Goal: Task Accomplishment & Management: Manage account settings

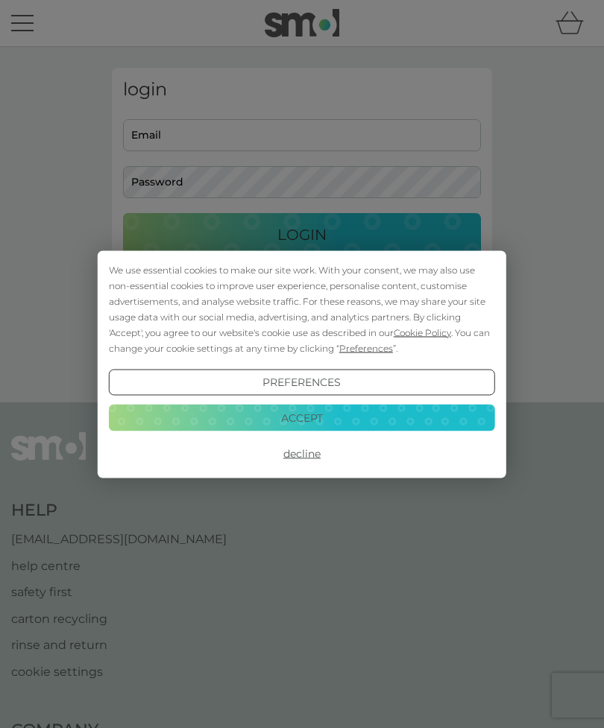
click at [335, 423] on button "Accept" at bounding box center [302, 418] width 386 height 27
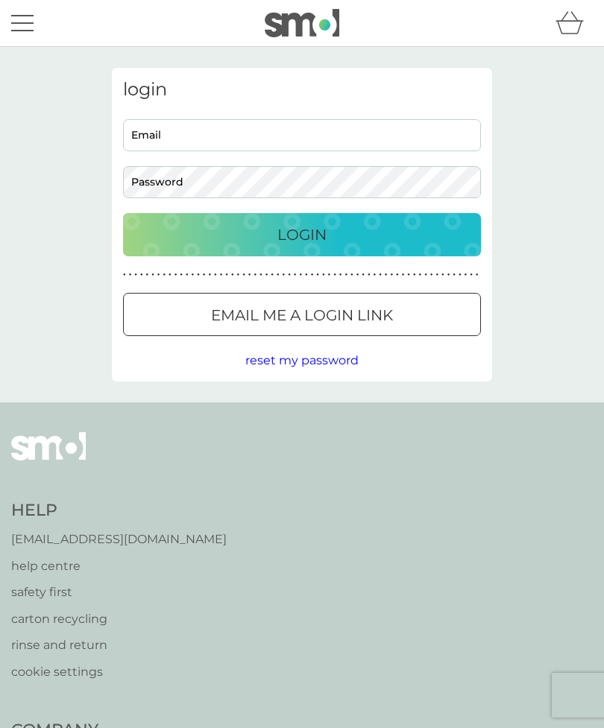
click at [429, 142] on input "Email" at bounding box center [302, 135] width 358 height 32
type input "[PERSON_NAME][EMAIL_ADDRESS][PERSON_NAME][DOMAIN_NAME]"
click at [302, 234] on button "Login" at bounding box center [302, 234] width 358 height 43
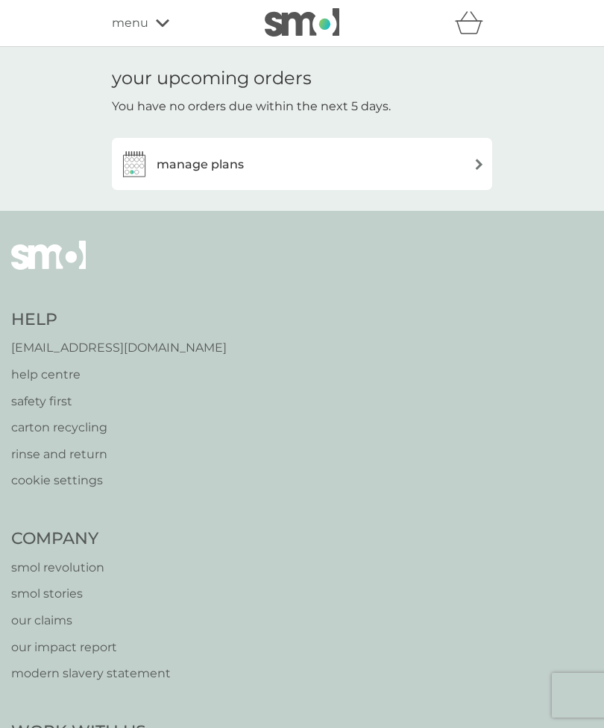
click at [360, 160] on div "manage plans" at bounding box center [301, 164] width 365 height 30
click at [158, 31] on div "menu" at bounding box center [175, 22] width 127 height 19
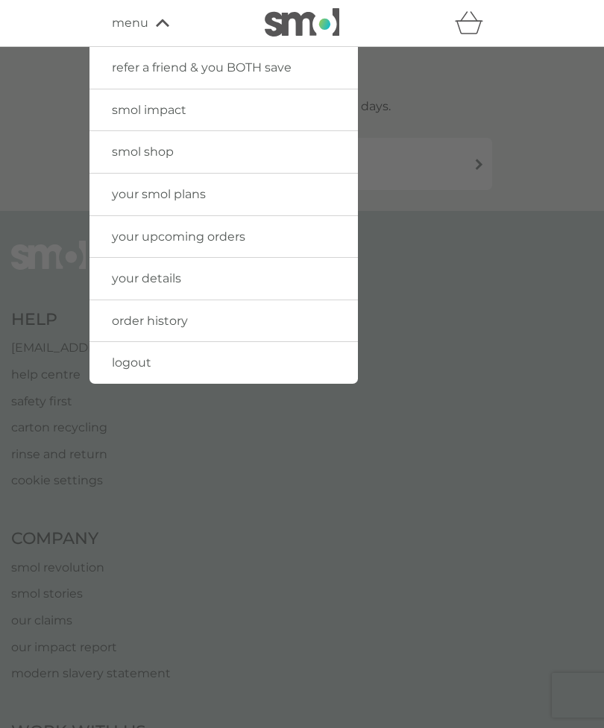
click at [324, 366] on link "logout" at bounding box center [223, 363] width 268 height 42
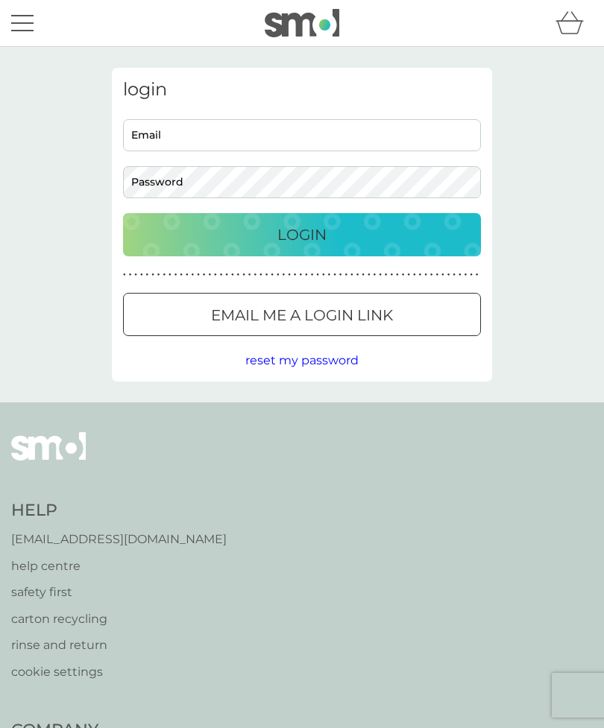
click at [247, 144] on input "Email" at bounding box center [302, 135] width 358 height 32
click at [260, 145] on input "Email" at bounding box center [302, 135] width 358 height 32
type input "adrlawton@gmail.com"
click at [318, 239] on p "Login" at bounding box center [301, 235] width 49 height 24
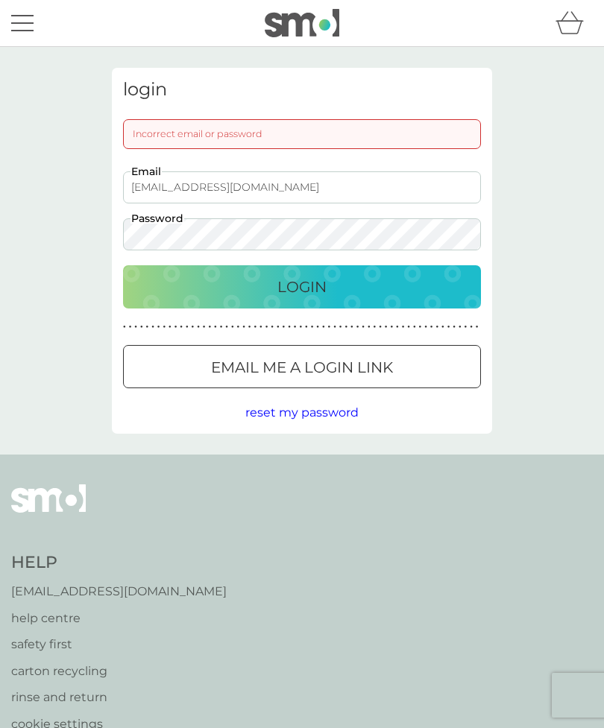
click at [314, 291] on p "Login" at bounding box center [301, 287] width 49 height 24
click at [329, 292] on div "Login" at bounding box center [302, 287] width 328 height 24
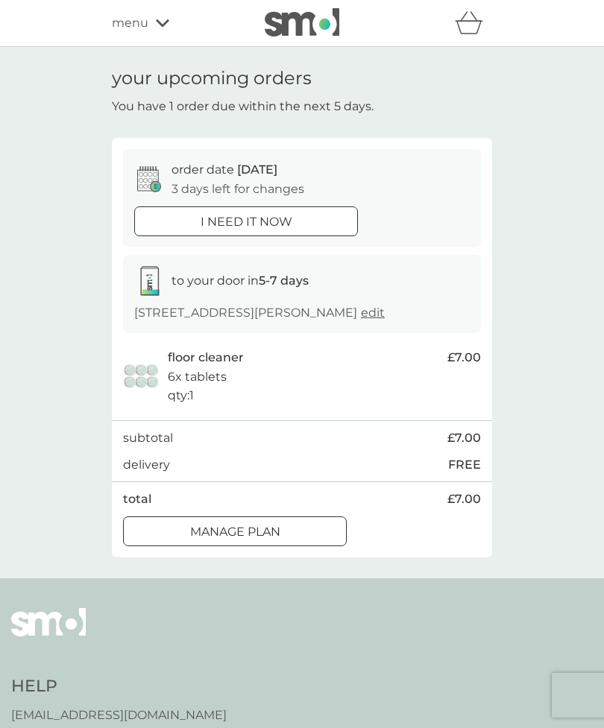
click at [249, 529] on div at bounding box center [235, 532] width 54 height 16
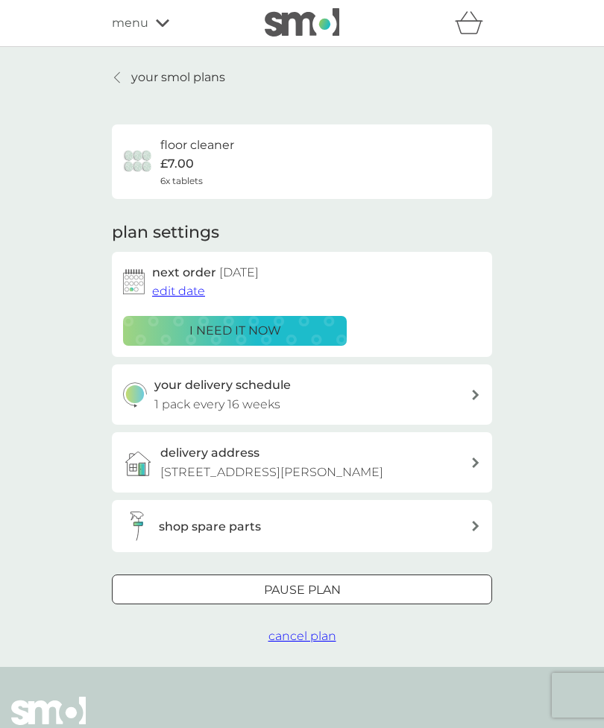
click at [438, 391] on div "your delivery schedule 1 pack every 16 weeks" at bounding box center [312, 395] width 317 height 38
select select "112"
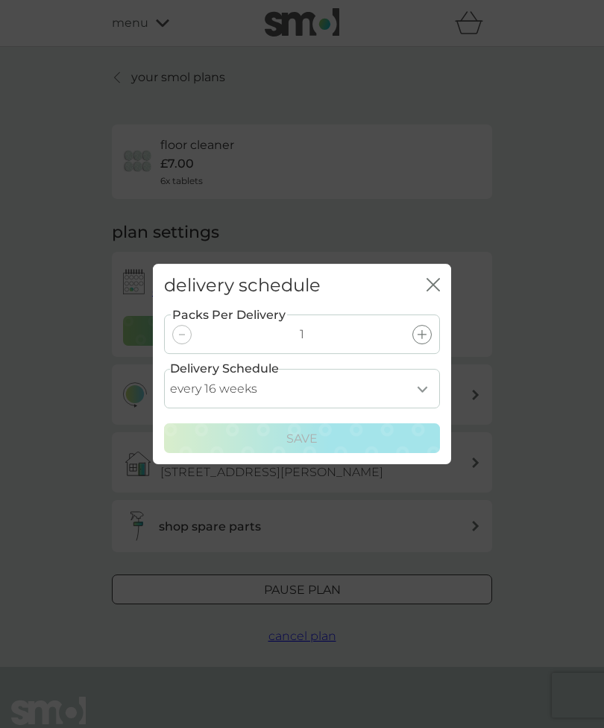
click at [430, 394] on select "every 1 week every 2 weeks every 3 weeks every 4 weeks every 5 weeks every 6 we…" at bounding box center [302, 389] width 276 height 40
click at [555, 381] on div "delivery schedule close Packs Per Delivery 1 Delivery Schedule every 1 week eve…" at bounding box center [302, 364] width 604 height 728
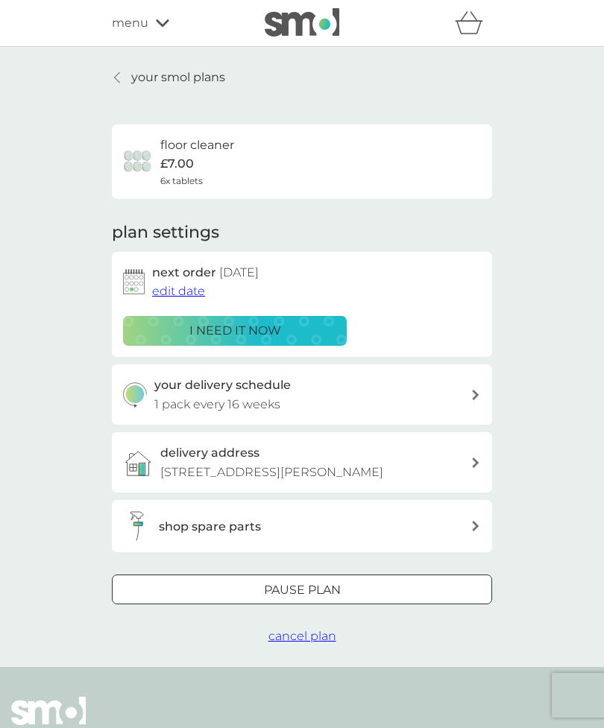
click at [186, 297] on button "edit date" at bounding box center [178, 291] width 53 height 19
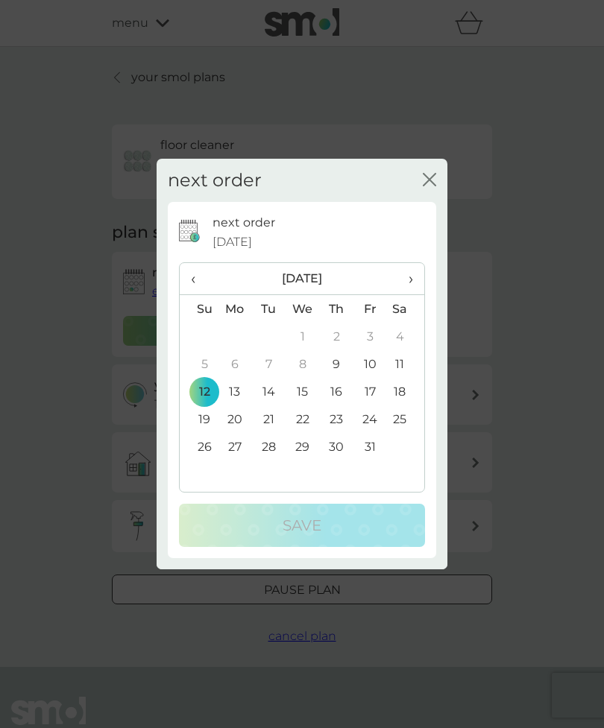
click at [417, 278] on th "›" at bounding box center [405, 279] width 37 height 32
click at [423, 282] on th "›" at bounding box center [405, 279] width 37 height 32
click at [415, 287] on th "›" at bounding box center [405, 279] width 37 height 32
click at [420, 280] on th "›" at bounding box center [405, 279] width 37 height 32
click at [210, 371] on td "1" at bounding box center [199, 364] width 38 height 28
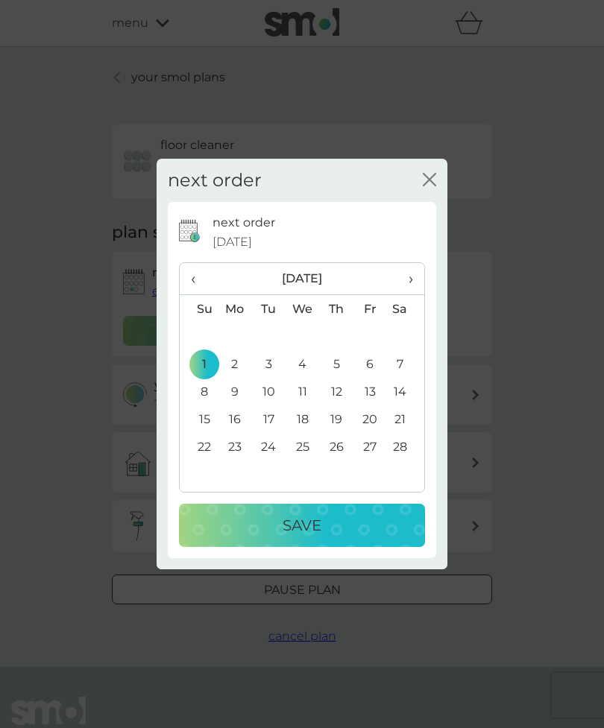
click at [326, 535] on div "Save" at bounding box center [302, 526] width 216 height 24
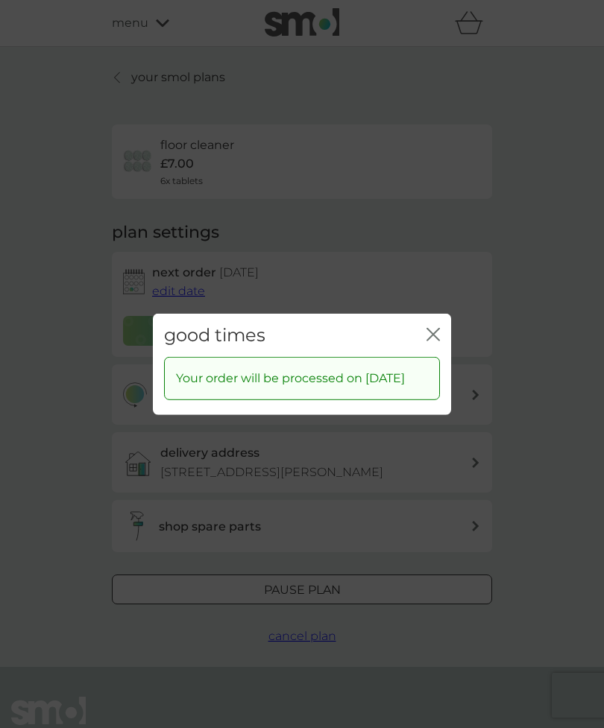
click at [437, 336] on icon "close" at bounding box center [432, 333] width 13 height 13
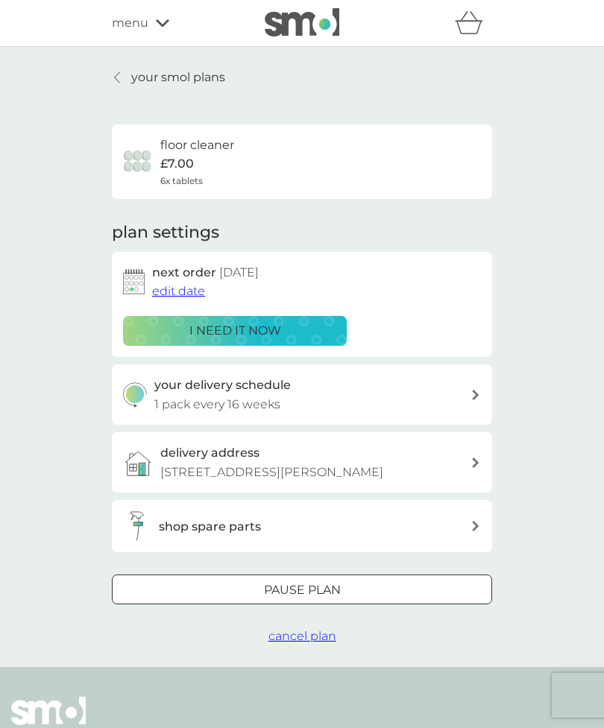
click at [133, 80] on p "your smol plans" at bounding box center [178, 77] width 94 height 19
